Goal: Transaction & Acquisition: Purchase product/service

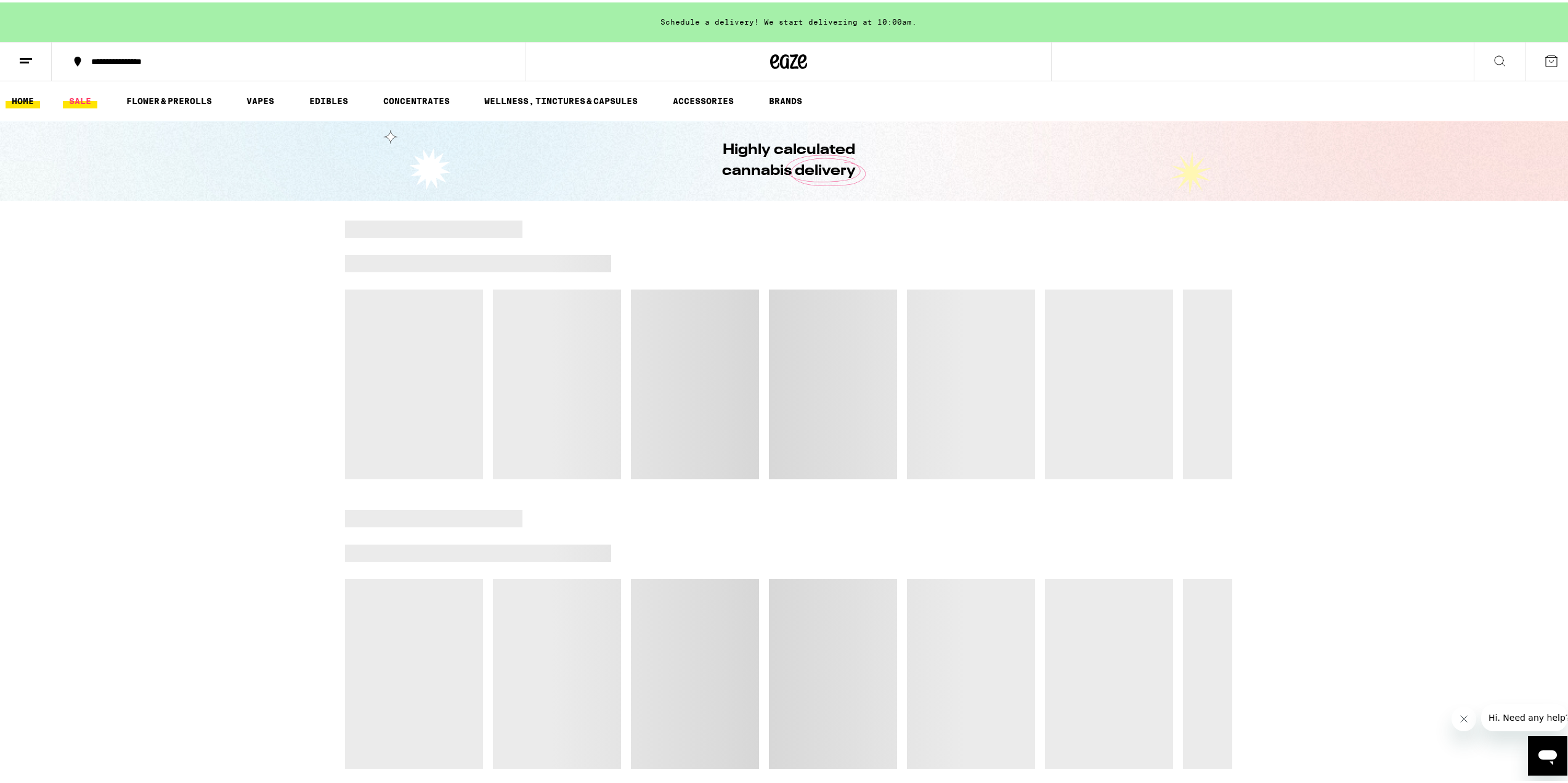
click at [74, 93] on link "SALE" at bounding box center [80, 99] width 34 height 14
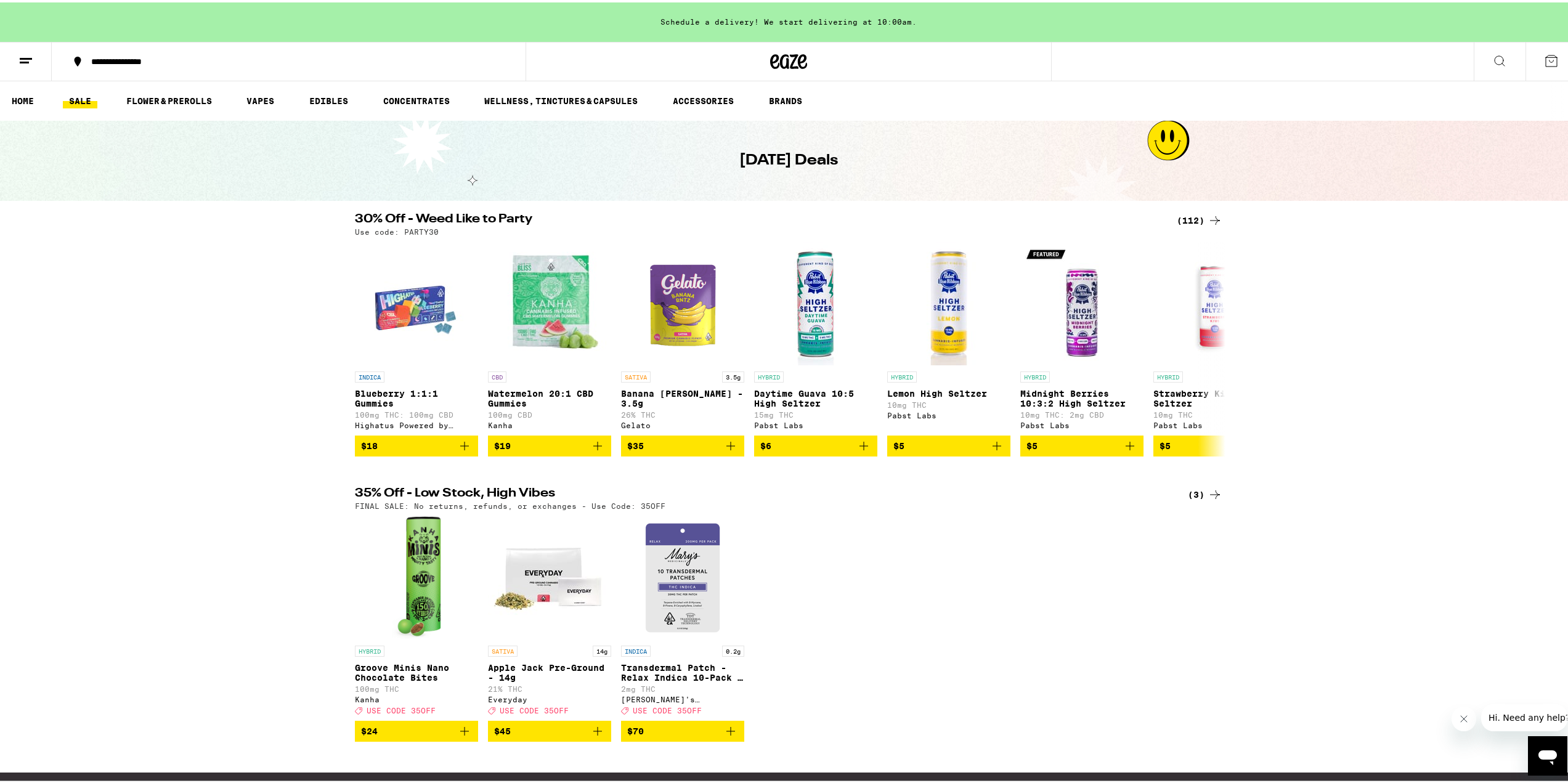
click at [1207, 222] on icon at bounding box center [1214, 218] width 14 height 14
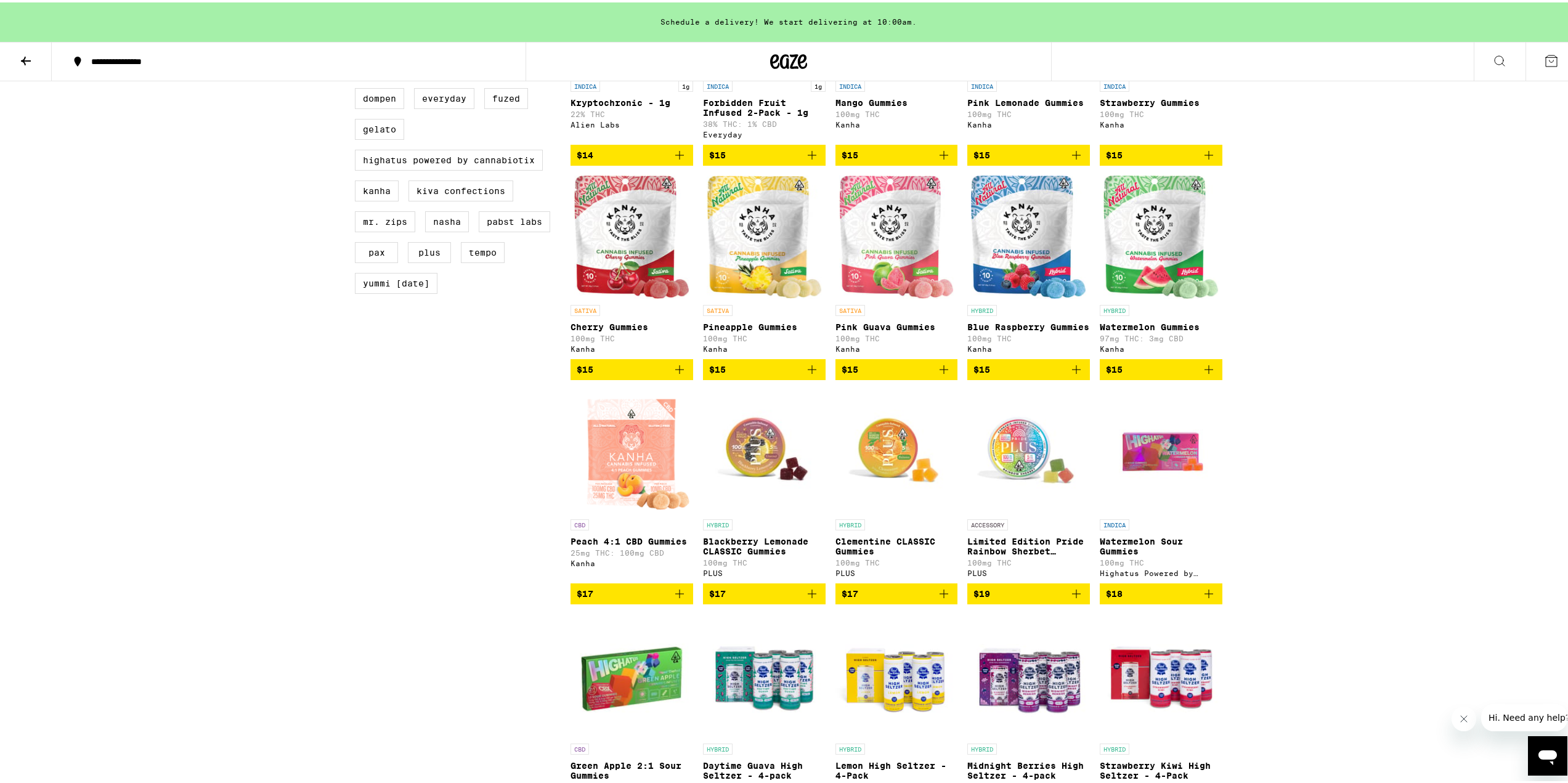
scroll to position [924, 0]
